Goal: Information Seeking & Learning: Learn about a topic

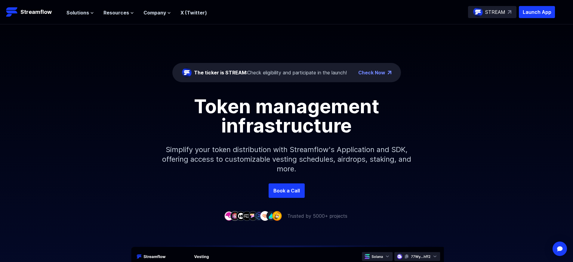
click at [537, 12] on p "Launch App" at bounding box center [537, 12] width 36 height 12
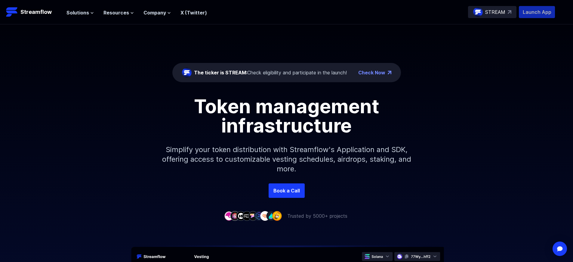
click at [537, 12] on p "Launch App" at bounding box center [537, 12] width 36 height 12
